Goal: Use online tool/utility

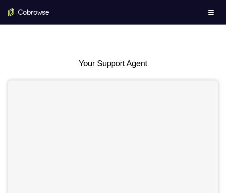
scroll to position [302, 0]
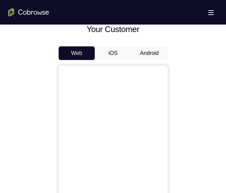
click at [150, 54] on button "Android" at bounding box center [149, 53] width 36 height 14
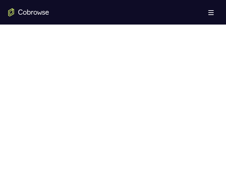
scroll to position [355, 0]
click at [174, 104] on div at bounding box center [113, 117] width 210 height 210
click at [170, 107] on div at bounding box center [113, 117] width 210 height 210
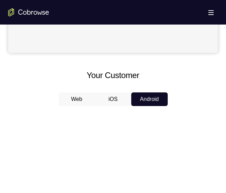
scroll to position [252, 0]
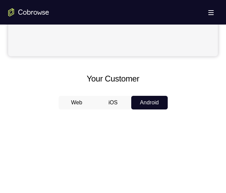
click at [81, 98] on button "Web" at bounding box center [77, 103] width 36 height 14
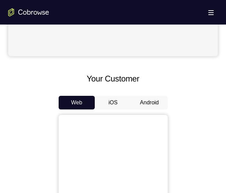
click at [117, 99] on button "iOS" at bounding box center [113, 103] width 36 height 14
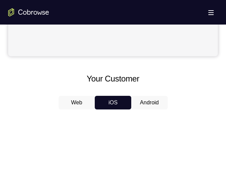
click at [141, 104] on button "Android" at bounding box center [149, 103] width 36 height 14
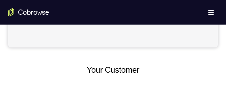
scroll to position [258, 0]
